Goal: Task Accomplishment & Management: Manage account settings

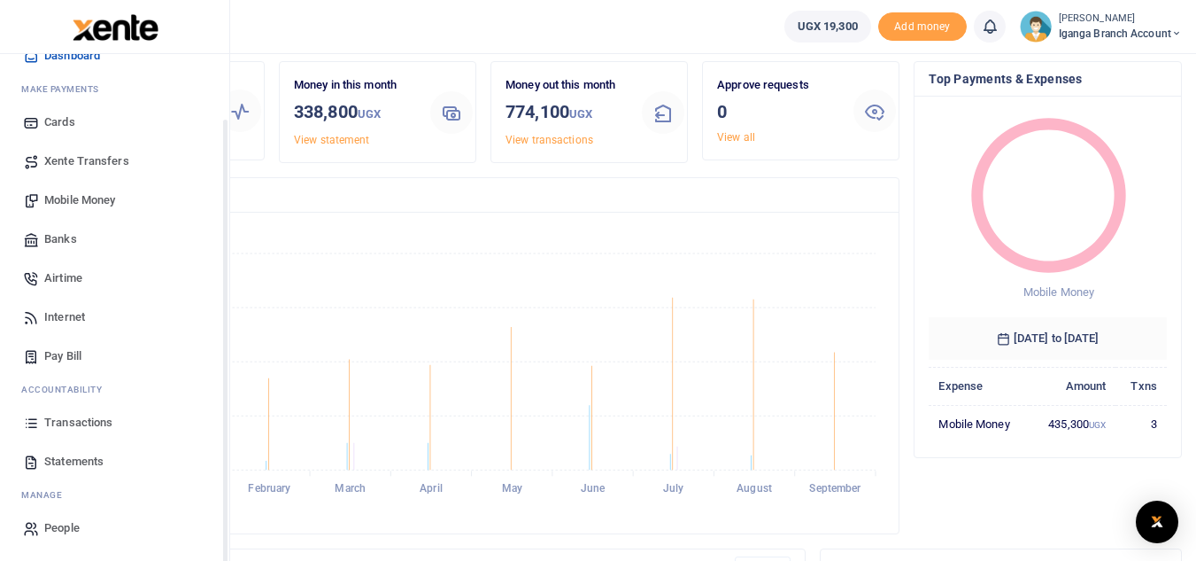
scroll to position [89, 0]
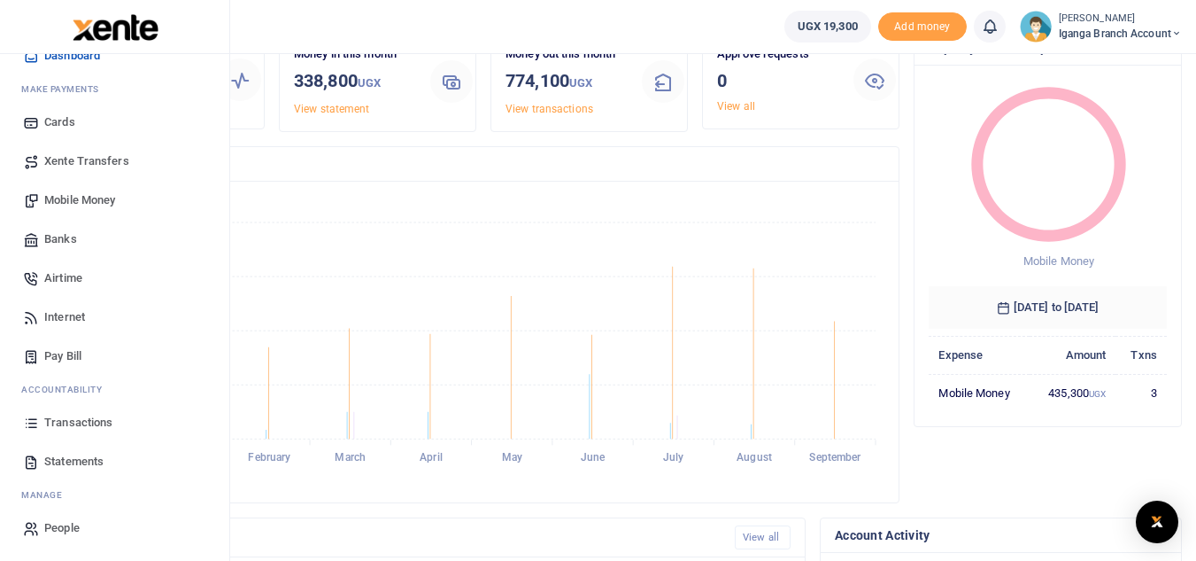
click at [77, 425] on span "Transactions" at bounding box center [78, 423] width 68 height 18
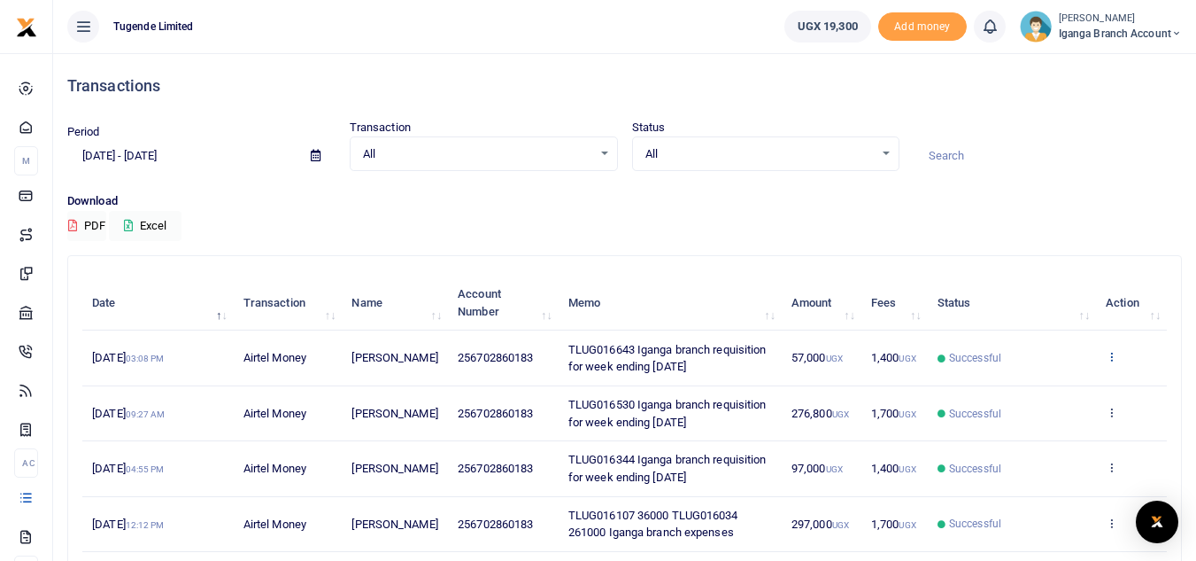
click at [1112, 354] on icon at bounding box center [1112, 356] width 12 height 12
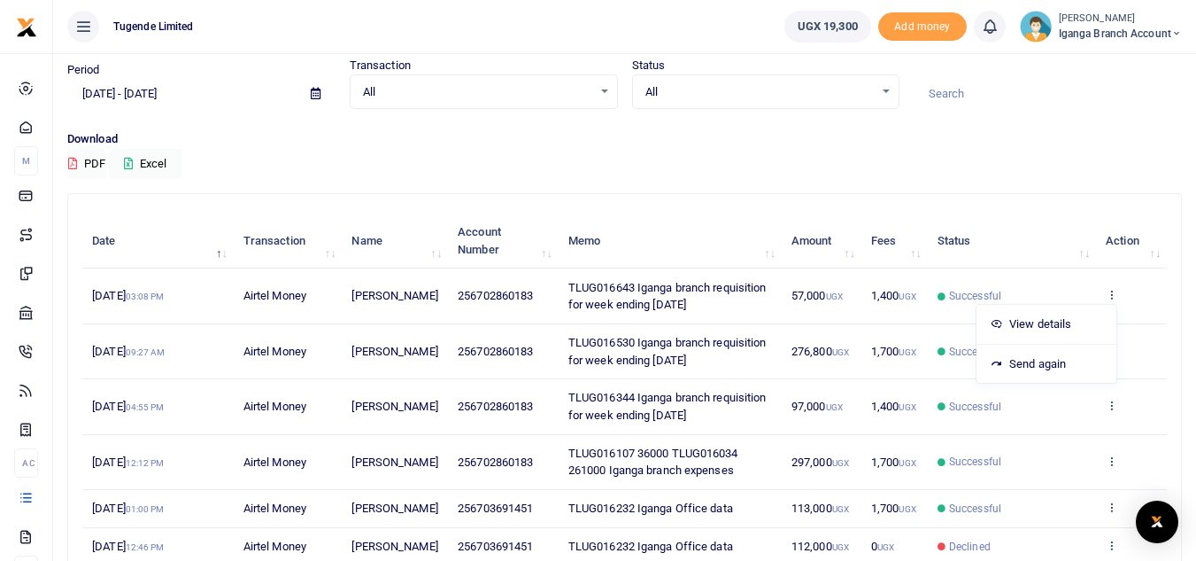
scroll to position [177, 0]
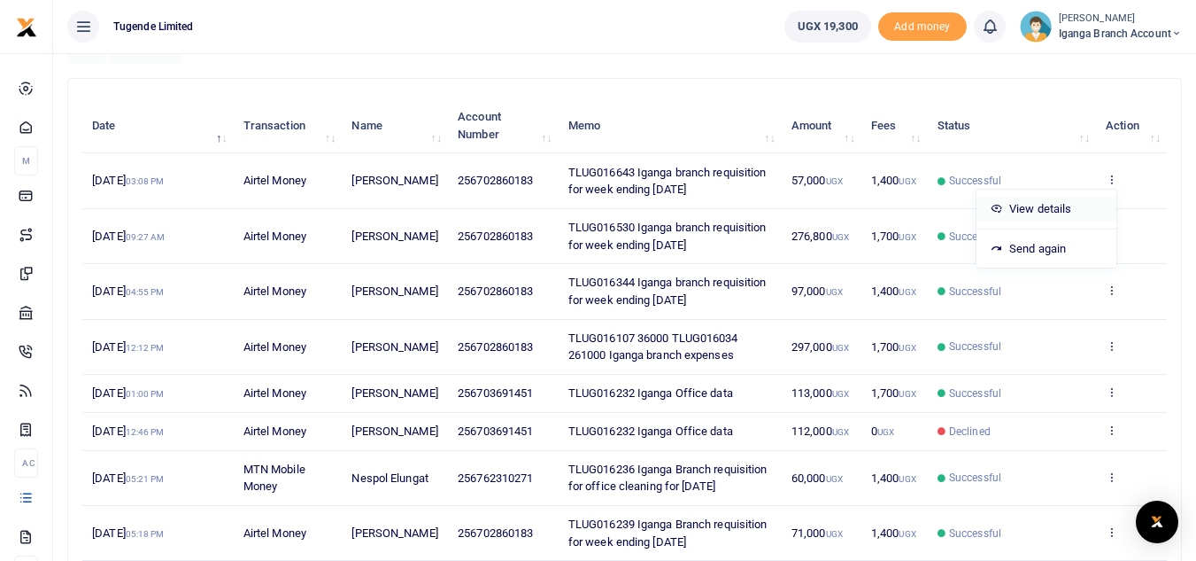
click at [1032, 199] on link "View details" at bounding box center [1047, 209] width 140 height 25
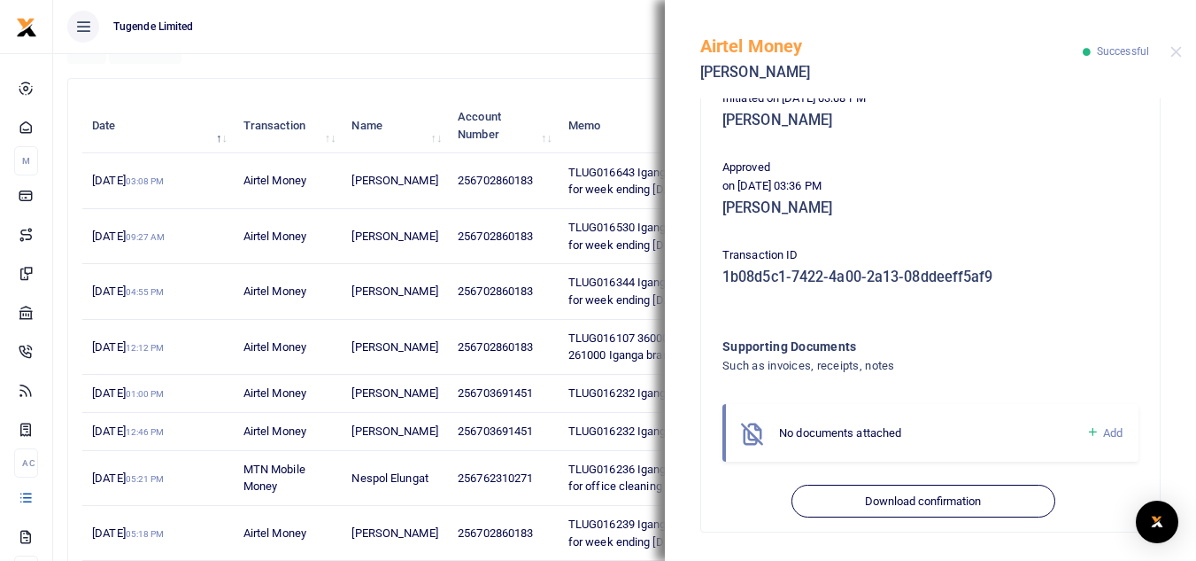
scroll to position [399, 0]
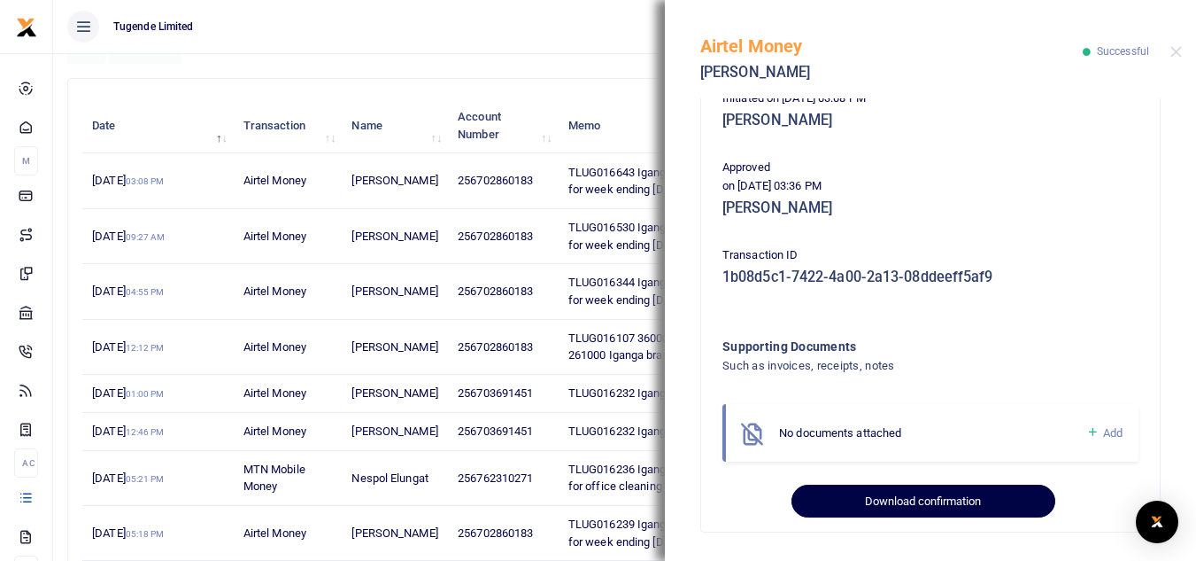
click at [886, 496] on button "Download confirmation" at bounding box center [923, 501] width 263 height 34
click at [889, 499] on button "Download confirmation" at bounding box center [923, 501] width 263 height 34
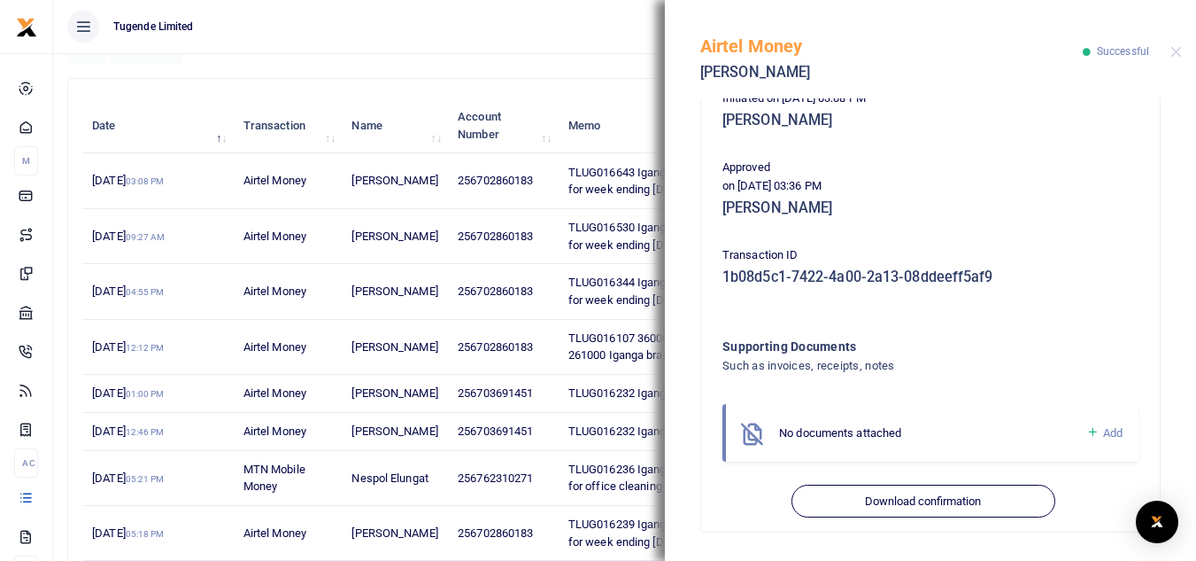
click at [533, 45] on ul "Tugende Limited" at bounding box center [411, 26] width 717 height 53
click at [1174, 52] on button "Close" at bounding box center [1177, 52] width 12 height 12
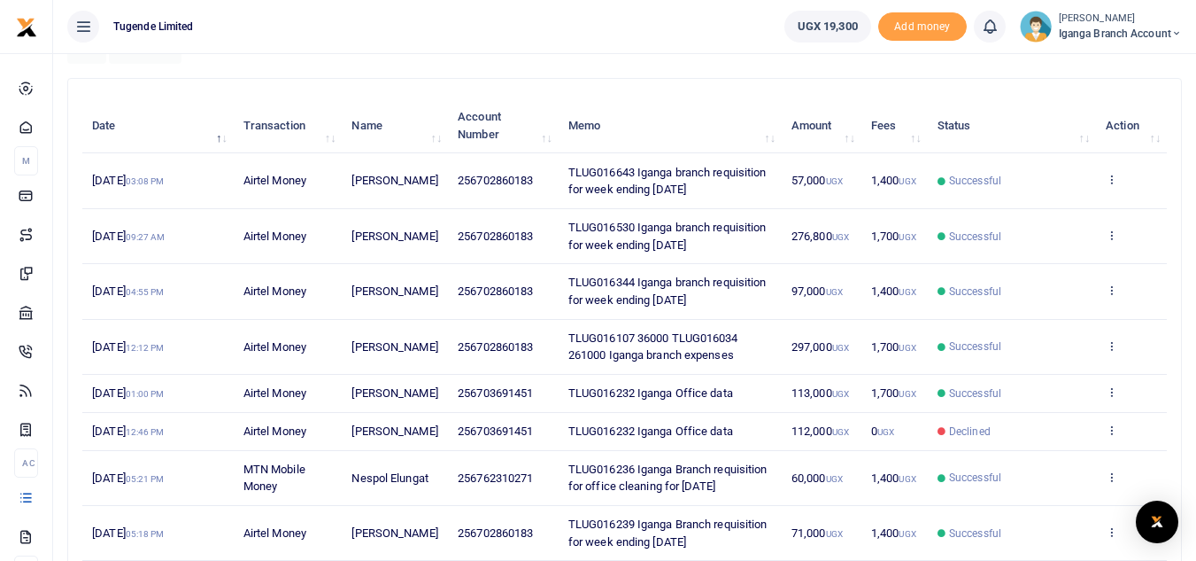
click at [1073, 26] on span "Iganga Branch Account" at bounding box center [1120, 34] width 123 height 16
click at [1093, 68] on link "Switch accounts" at bounding box center [1114, 64] width 140 height 25
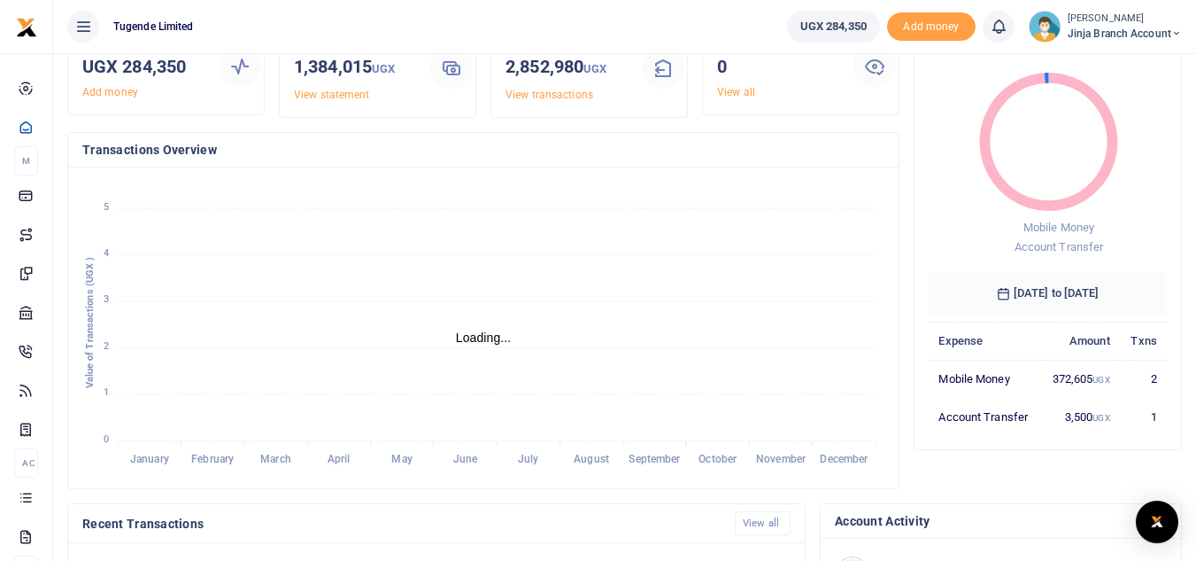
scroll to position [266, 0]
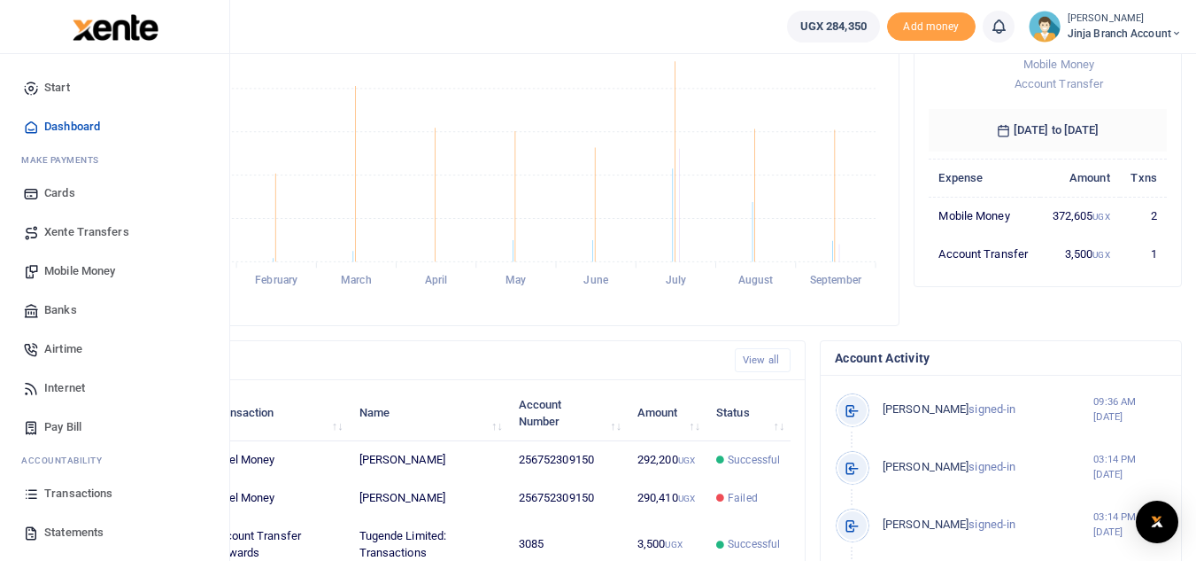
click at [75, 500] on span "Transactions" at bounding box center [78, 493] width 68 height 18
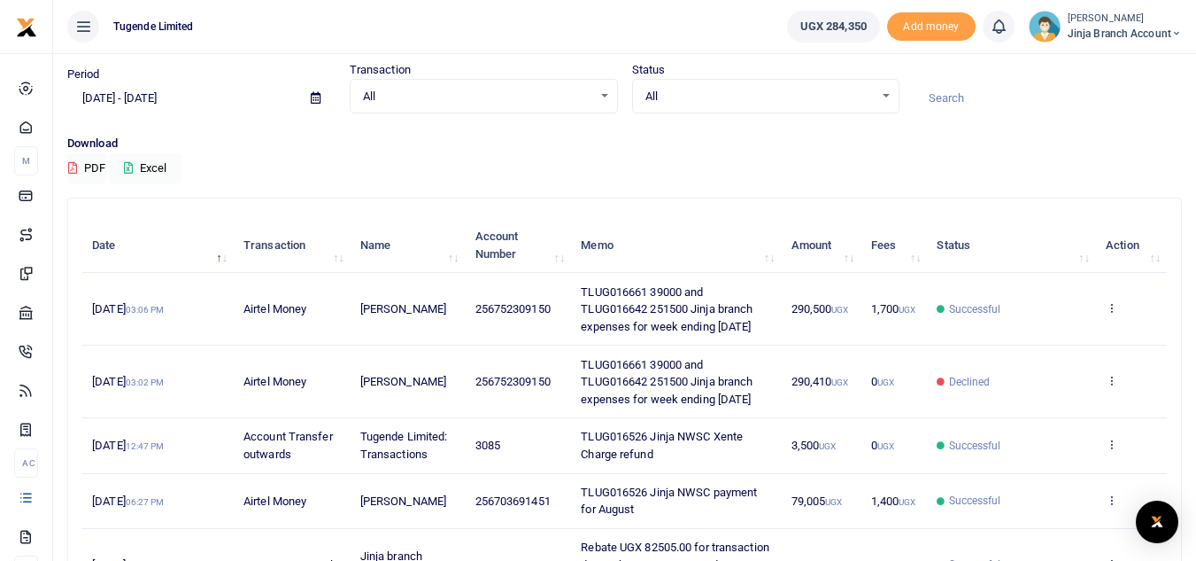
scroll to position [89, 0]
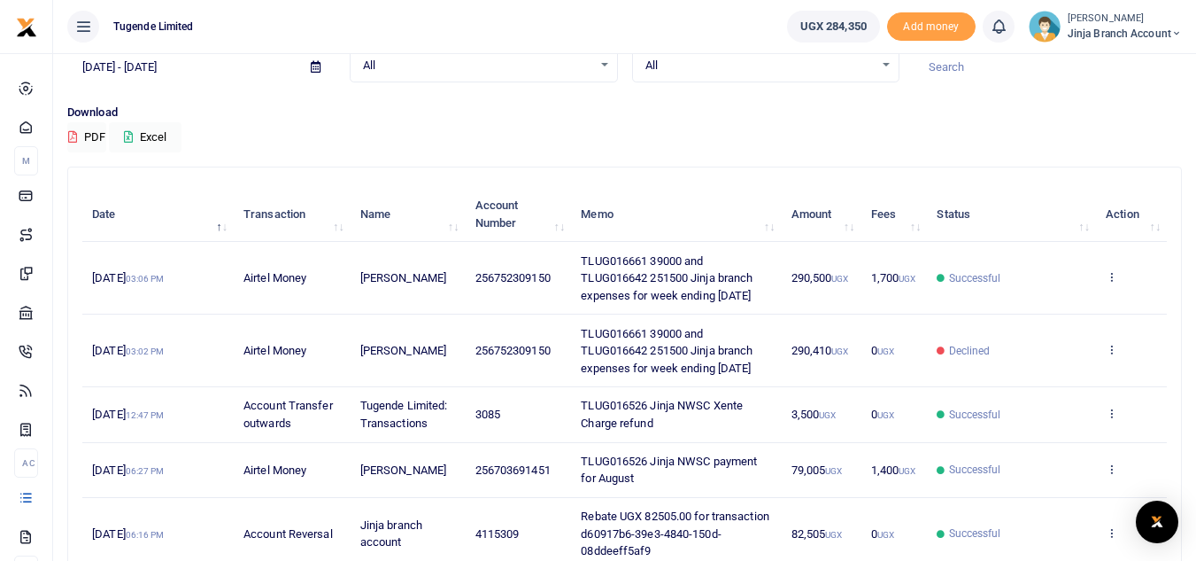
click at [1130, 276] on td "View details Send again" at bounding box center [1131, 278] width 71 height 73
click at [1111, 277] on icon at bounding box center [1112, 276] width 12 height 12
click at [1040, 306] on link "View details" at bounding box center [1047, 306] width 140 height 25
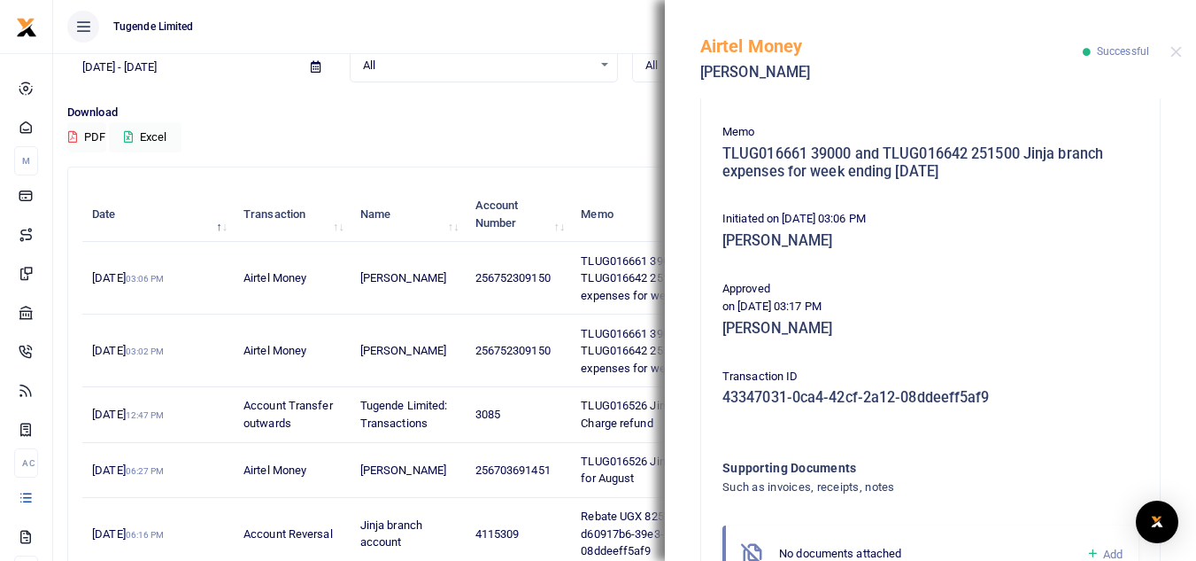
scroll to position [354, 0]
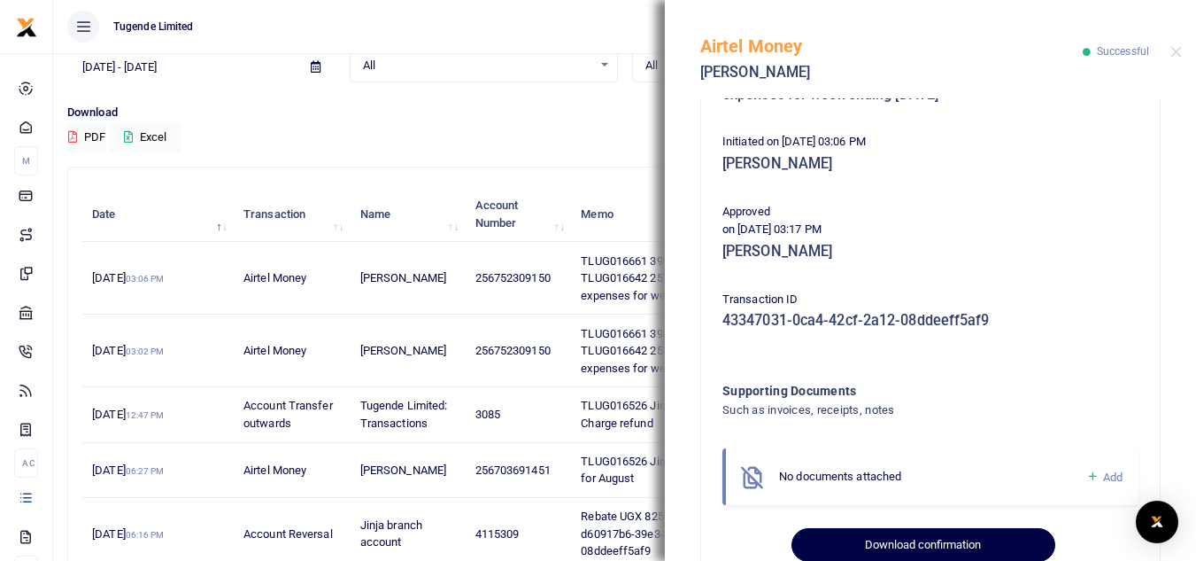
click at [877, 536] on button "Download confirmation" at bounding box center [923, 545] width 263 height 34
click at [866, 545] on button "Download confirmation" at bounding box center [923, 545] width 263 height 34
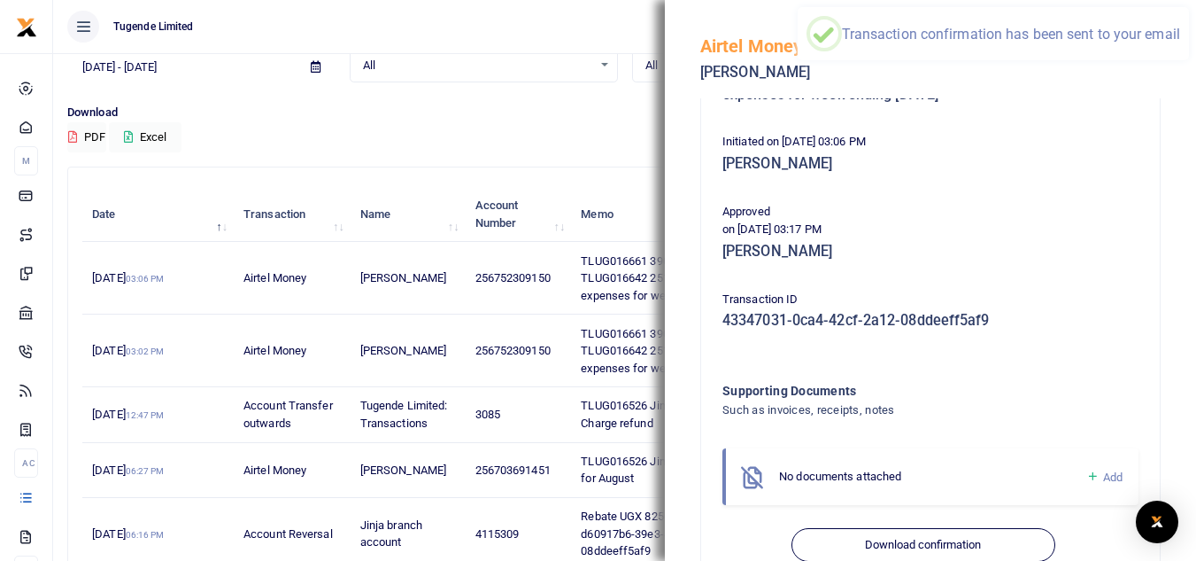
scroll to position [0, 0]
